Goal: Task Accomplishment & Management: Complete application form

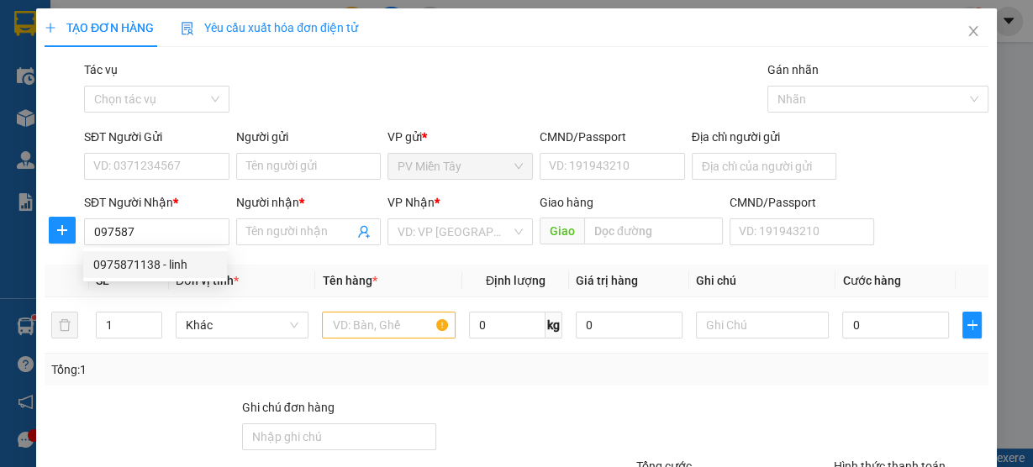
click at [161, 266] on div "0975871138 - linh" at bounding box center [155, 265] width 124 height 18
type input "0975871138"
type input "linh"
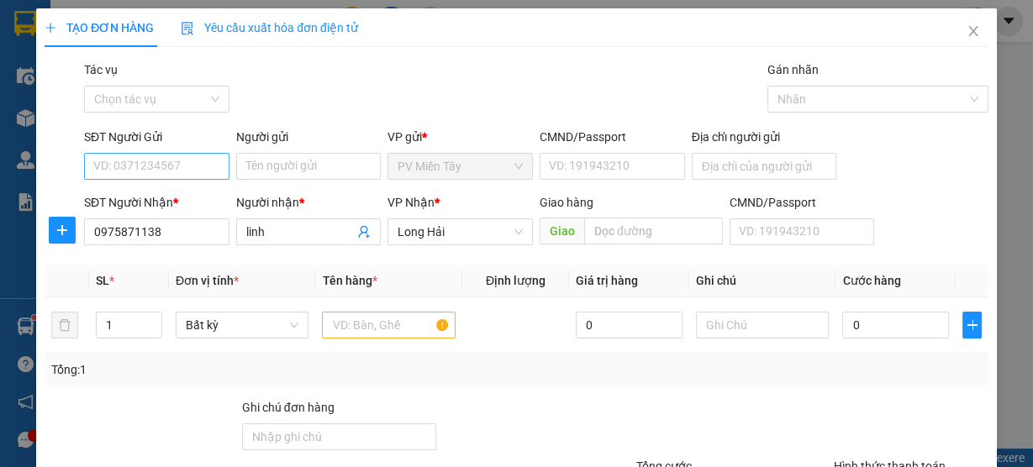
type input "0975871138"
click at [198, 157] on input "SĐT Người Gửi" at bounding box center [156, 166] width 145 height 27
click at [195, 199] on div "0974213387 - A CHUNG" at bounding box center [156, 199] width 126 height 18
type input "0974213387"
type input "A CHUNG"
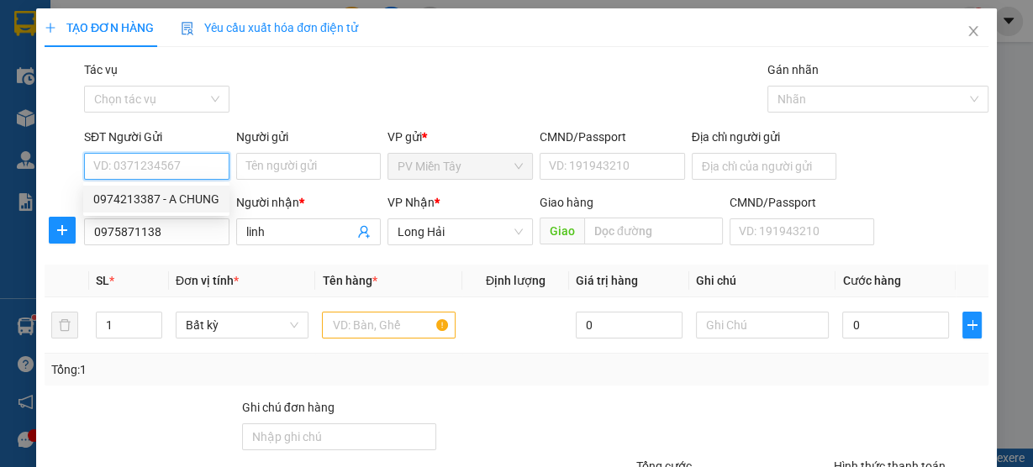
type input "038087019415"
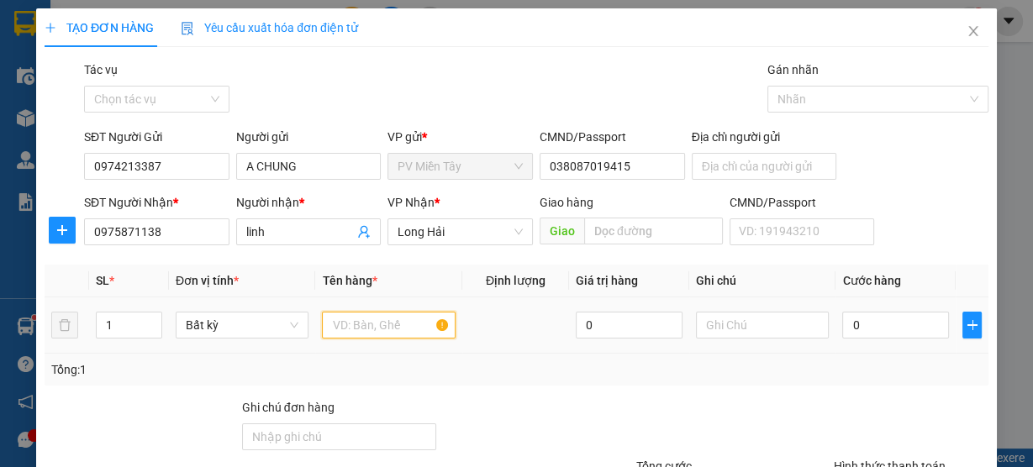
click at [377, 326] on input "text" at bounding box center [389, 325] width 134 height 27
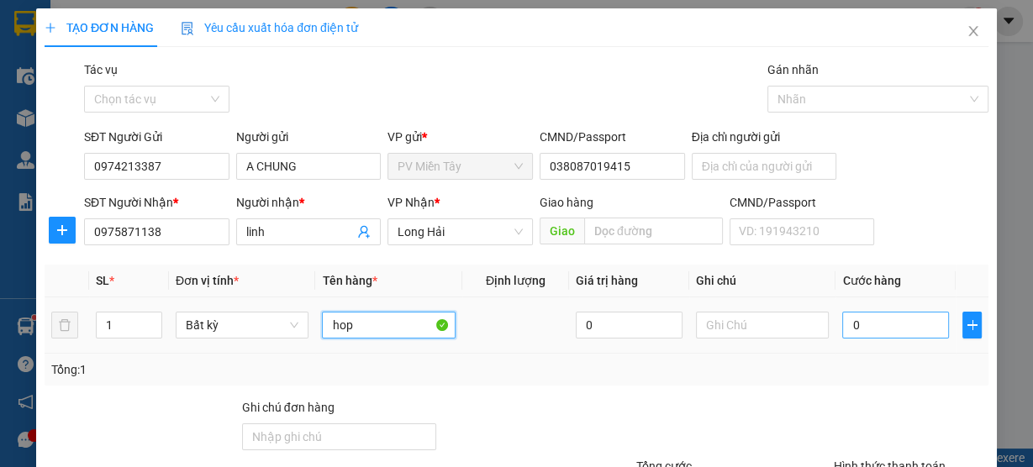
type input "hop"
click at [890, 316] on input "0" at bounding box center [895, 325] width 107 height 27
type input "3"
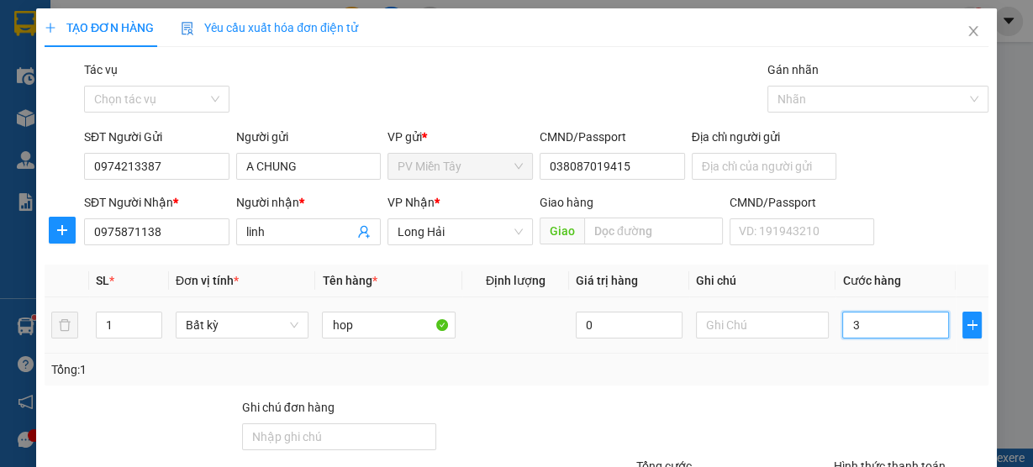
type input "30"
type input "30.000"
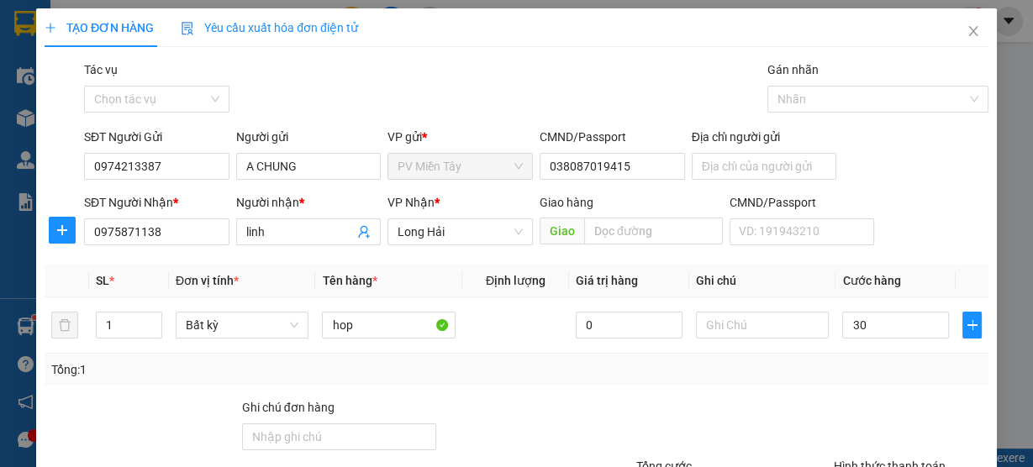
type input "30.000"
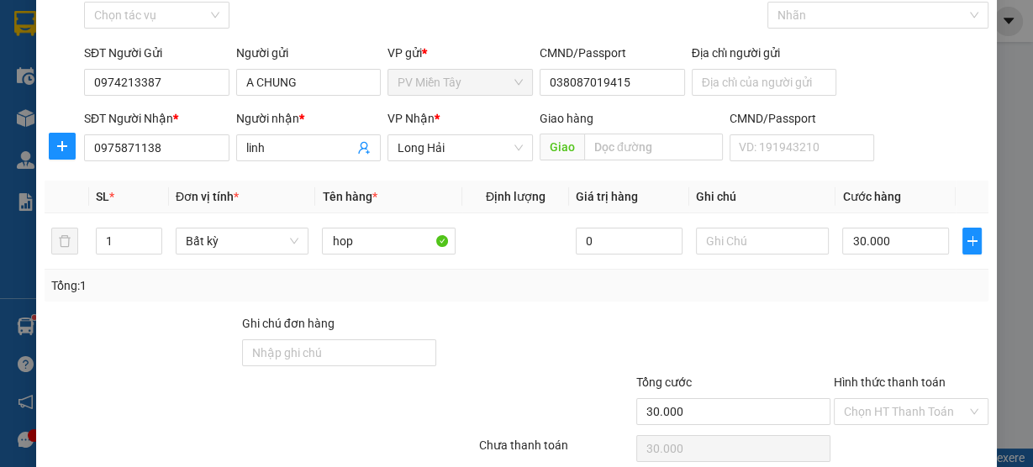
scroll to position [152, 0]
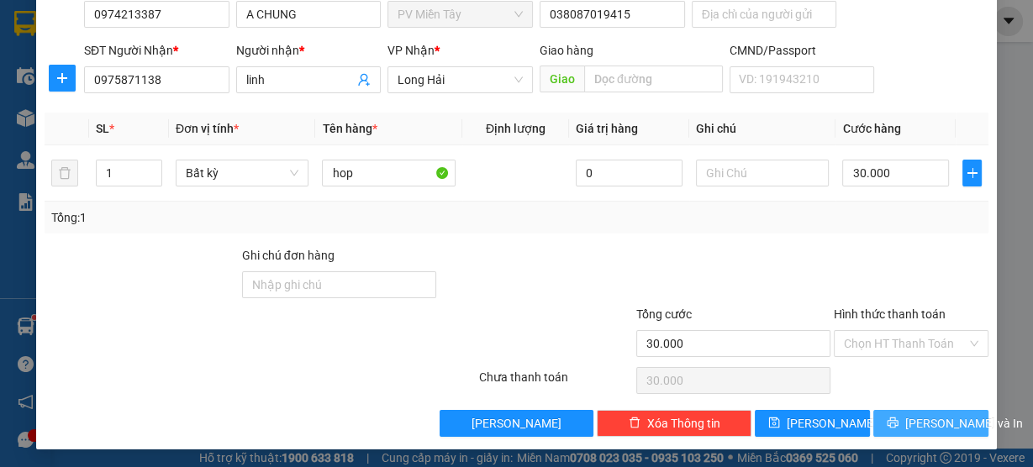
click at [934, 422] on span "[PERSON_NAME] và In" at bounding box center [964, 423] width 118 height 18
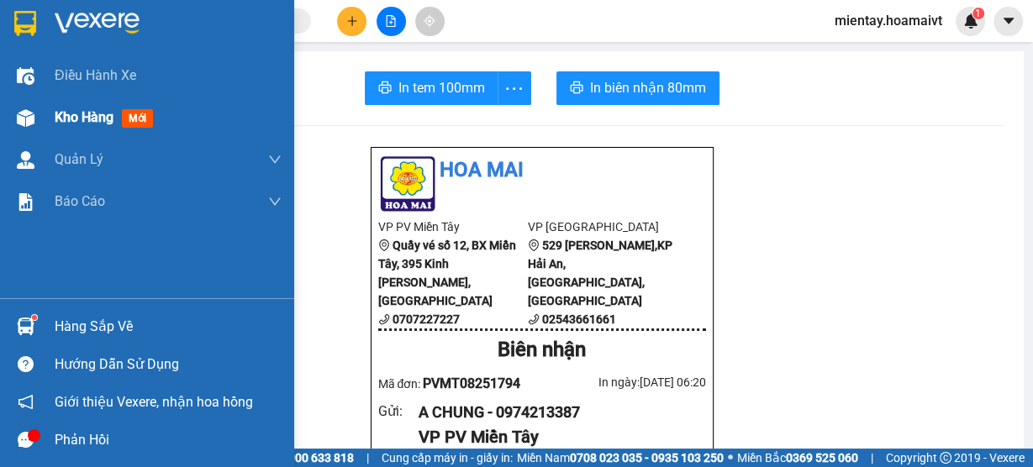
click at [70, 115] on span "Kho hàng" at bounding box center [84, 117] width 59 height 16
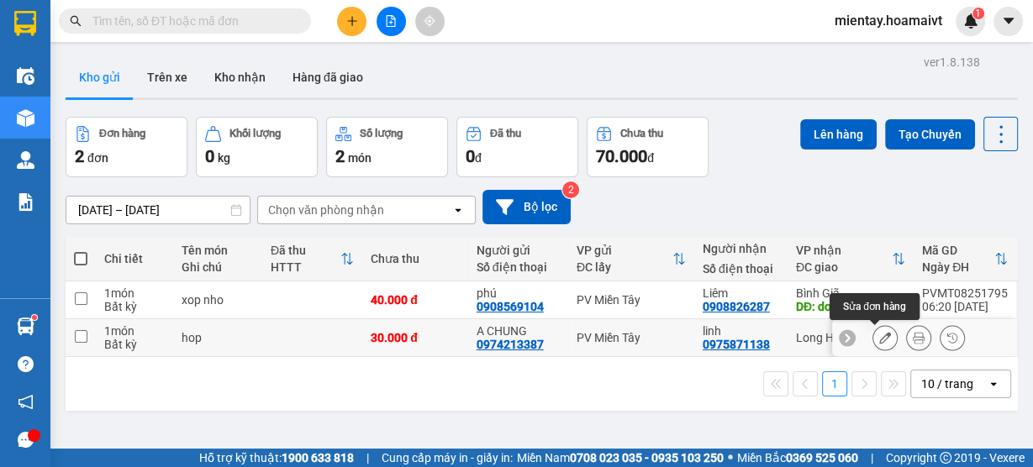
click at [879, 338] on icon at bounding box center [885, 338] width 12 height 12
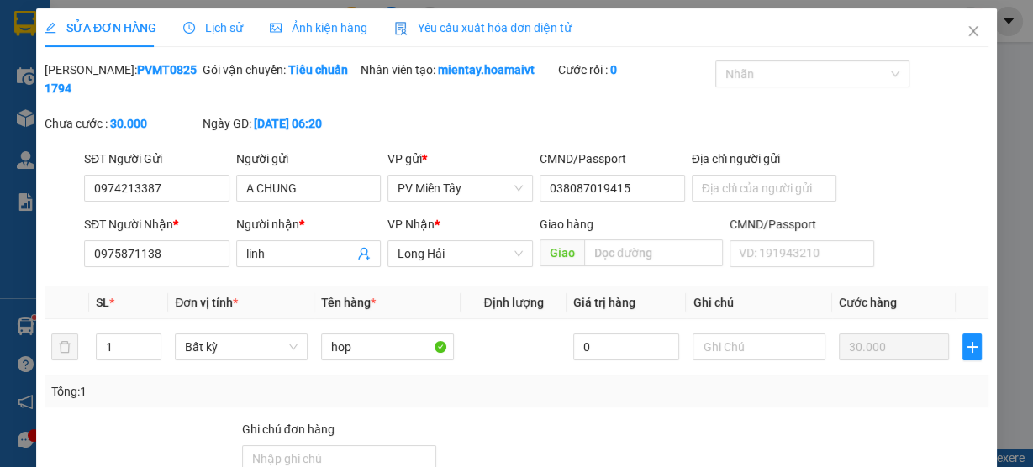
type input "0974213387"
type input "A CHUNG"
type input "038087019415"
type input "0975871138"
type input "linh"
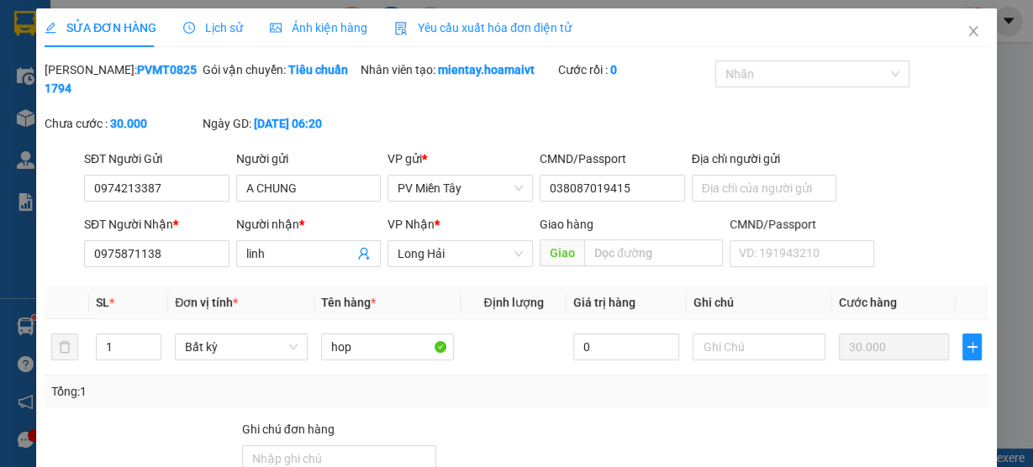
type input "30.000"
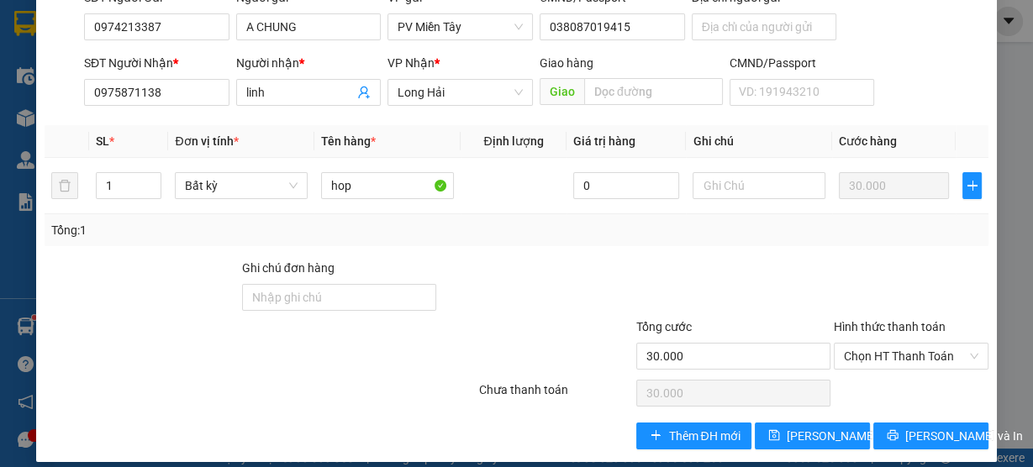
scroll to position [175, 0]
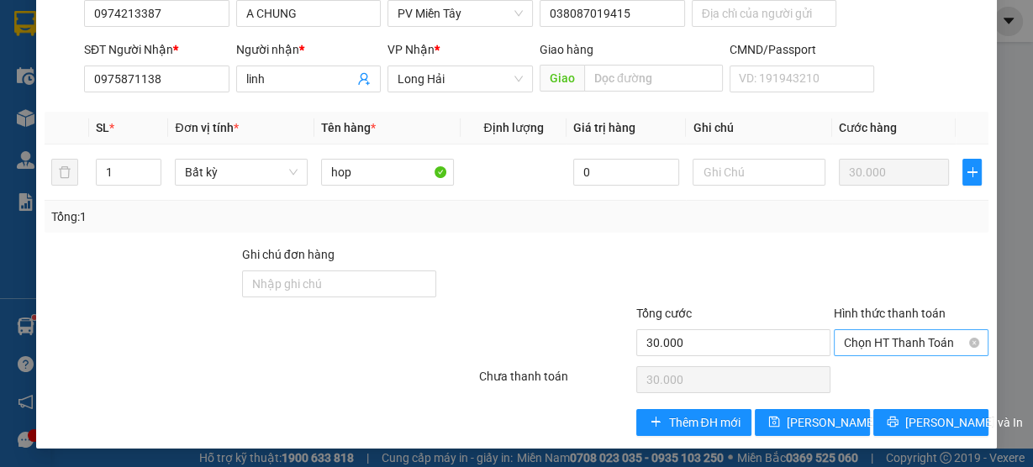
click at [923, 334] on span "Chọn HT Thanh Toán" at bounding box center [911, 342] width 134 height 25
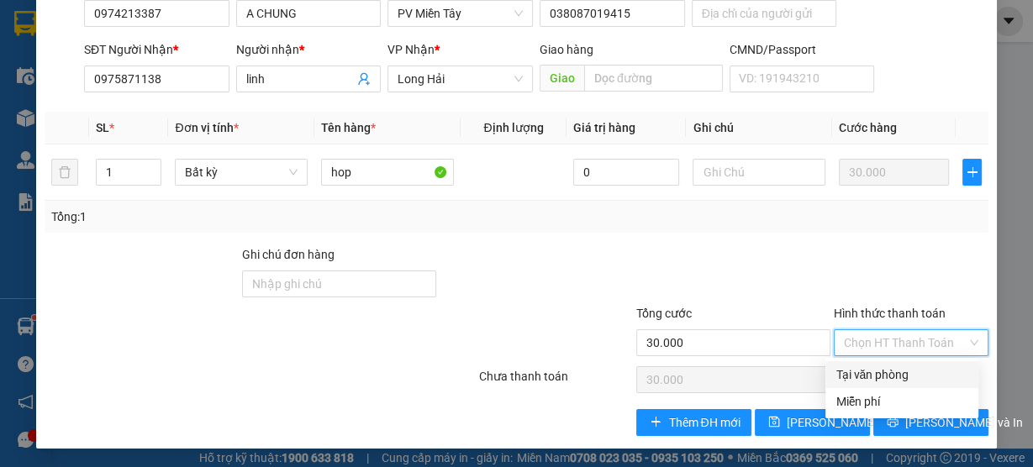
click at [909, 383] on div "Tại văn phòng" at bounding box center [901, 375] width 133 height 18
type input "0"
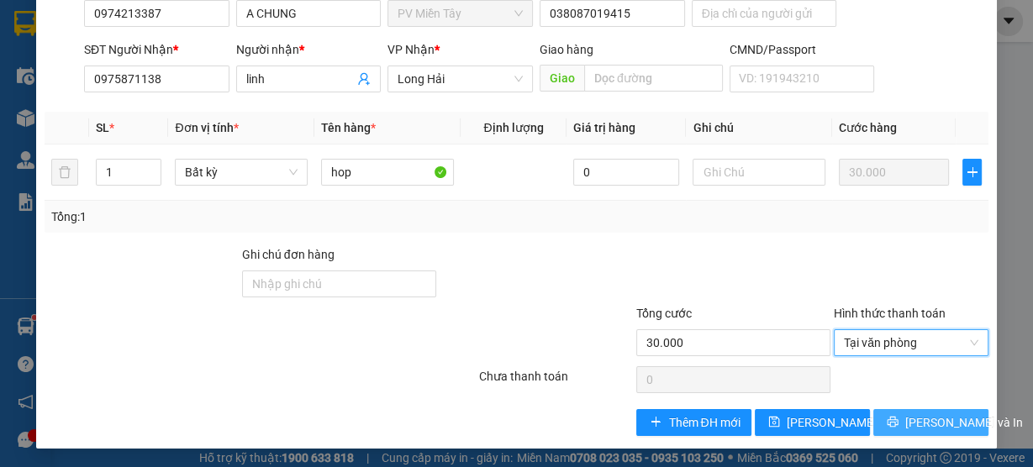
drag, startPoint x: 936, startPoint y: 421, endPoint x: 961, endPoint y: 417, distance: 24.7
click at [942, 422] on span "[PERSON_NAME] và In" at bounding box center [964, 423] width 118 height 18
